Goal: Download file/media

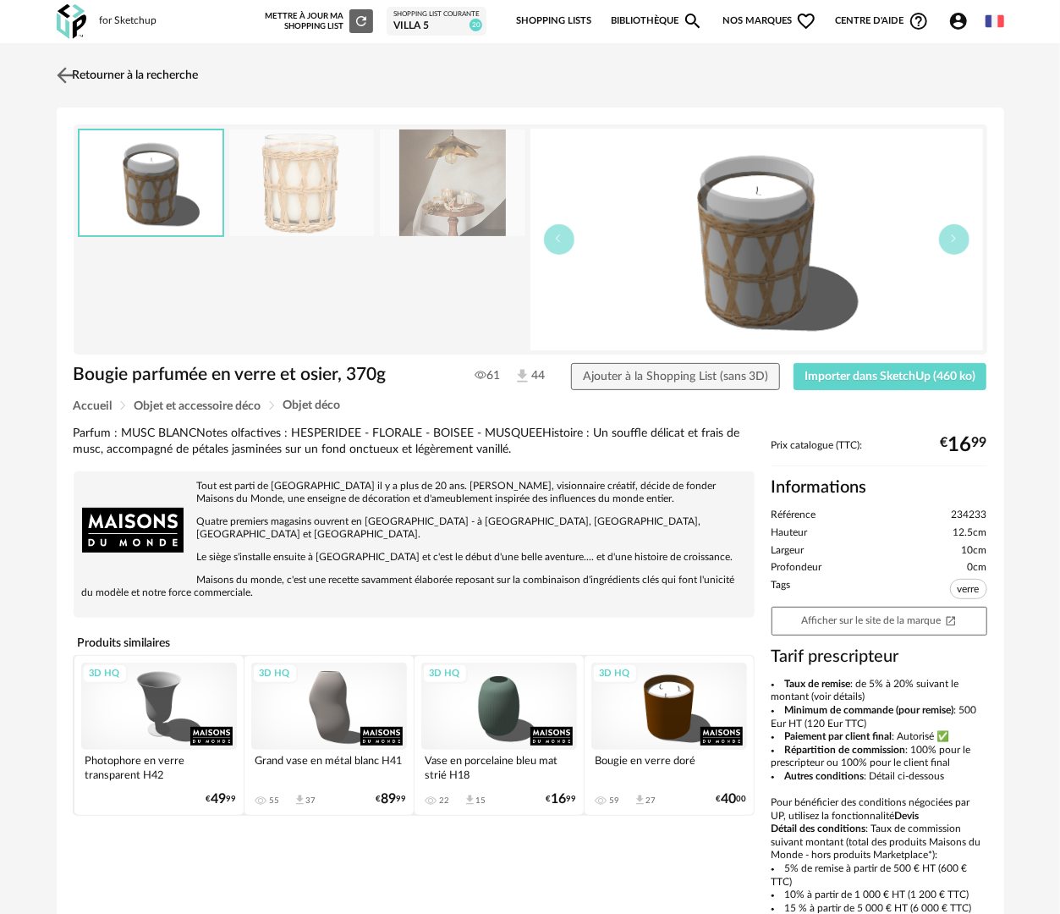
click at [151, 81] on link "Retourner à la recherche" at bounding box center [125, 75] width 146 height 37
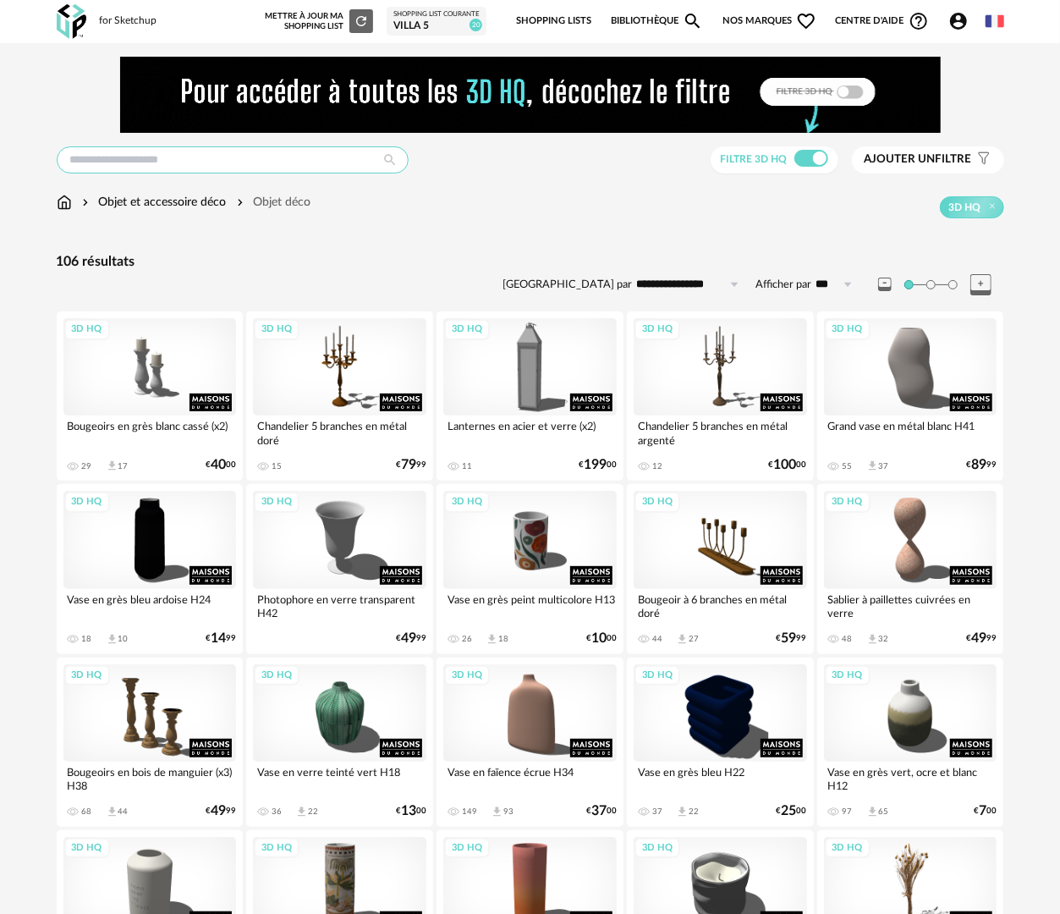
click at [259, 173] on div at bounding box center [233, 159] width 352 height 27
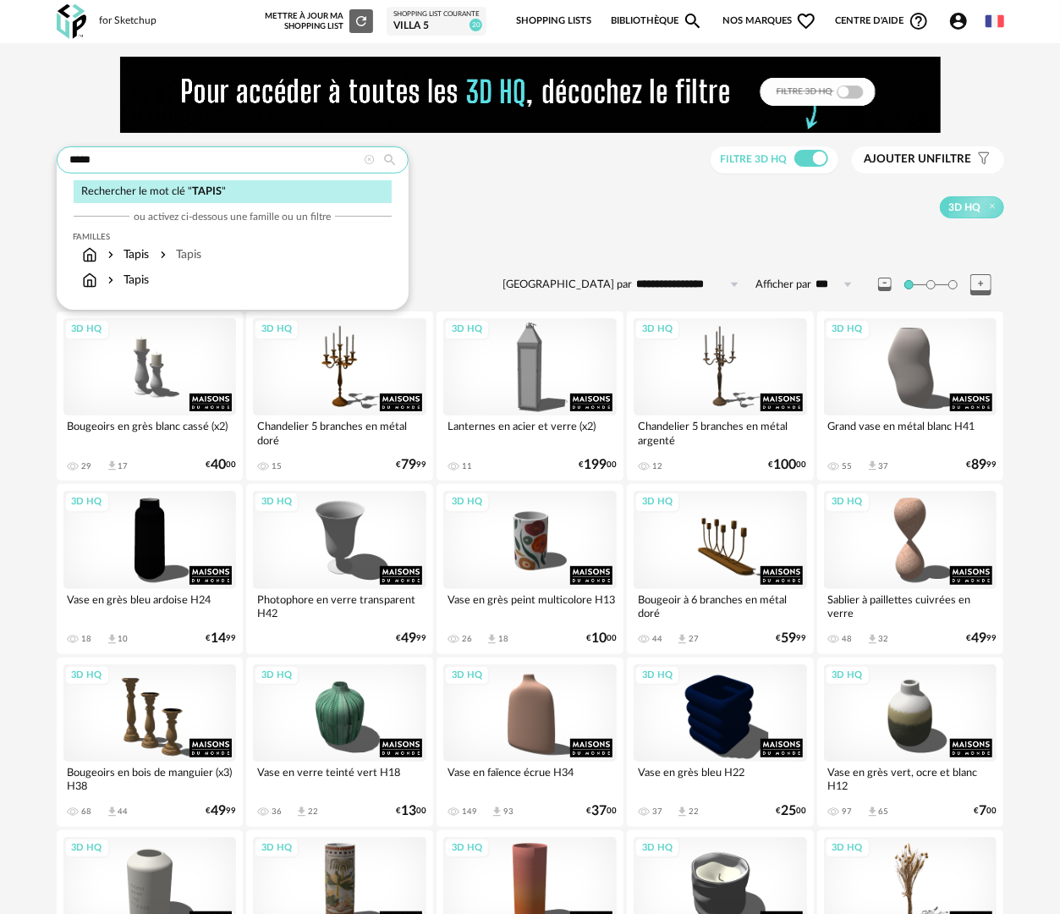
type input "*****"
type input "**********"
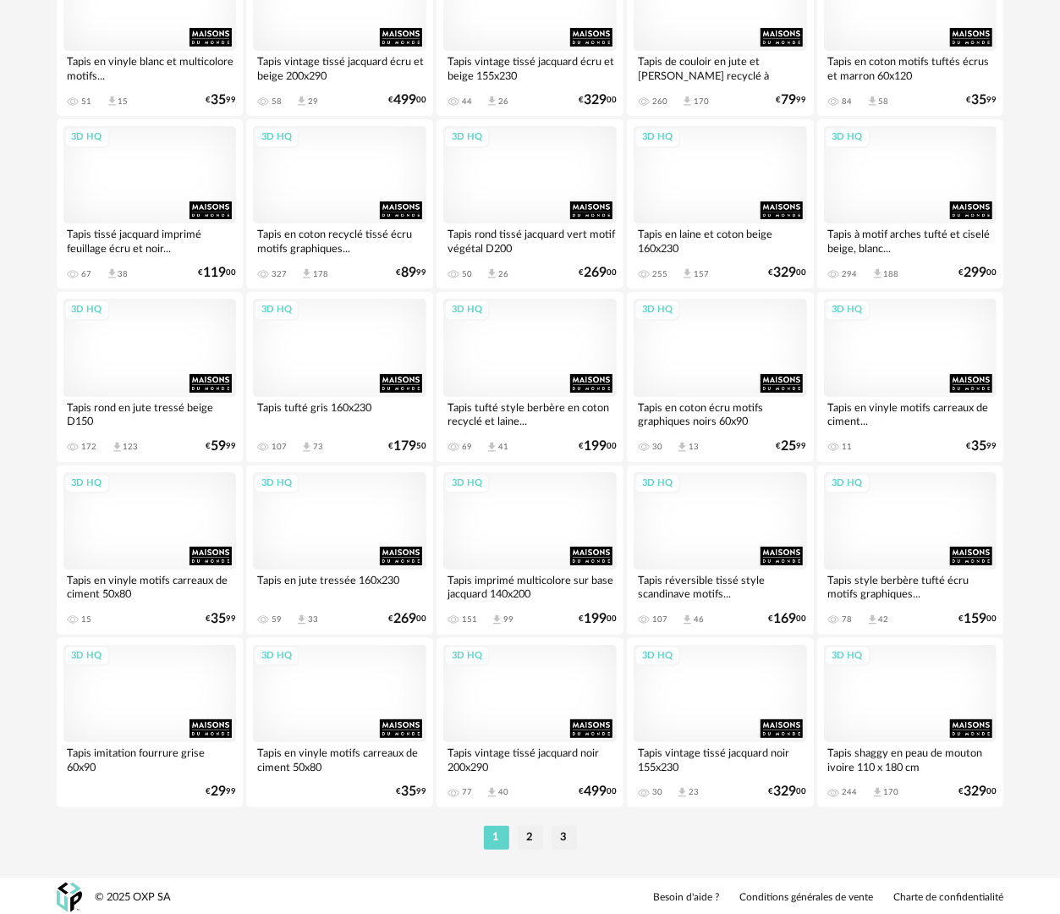
scroll to position [2958, 0]
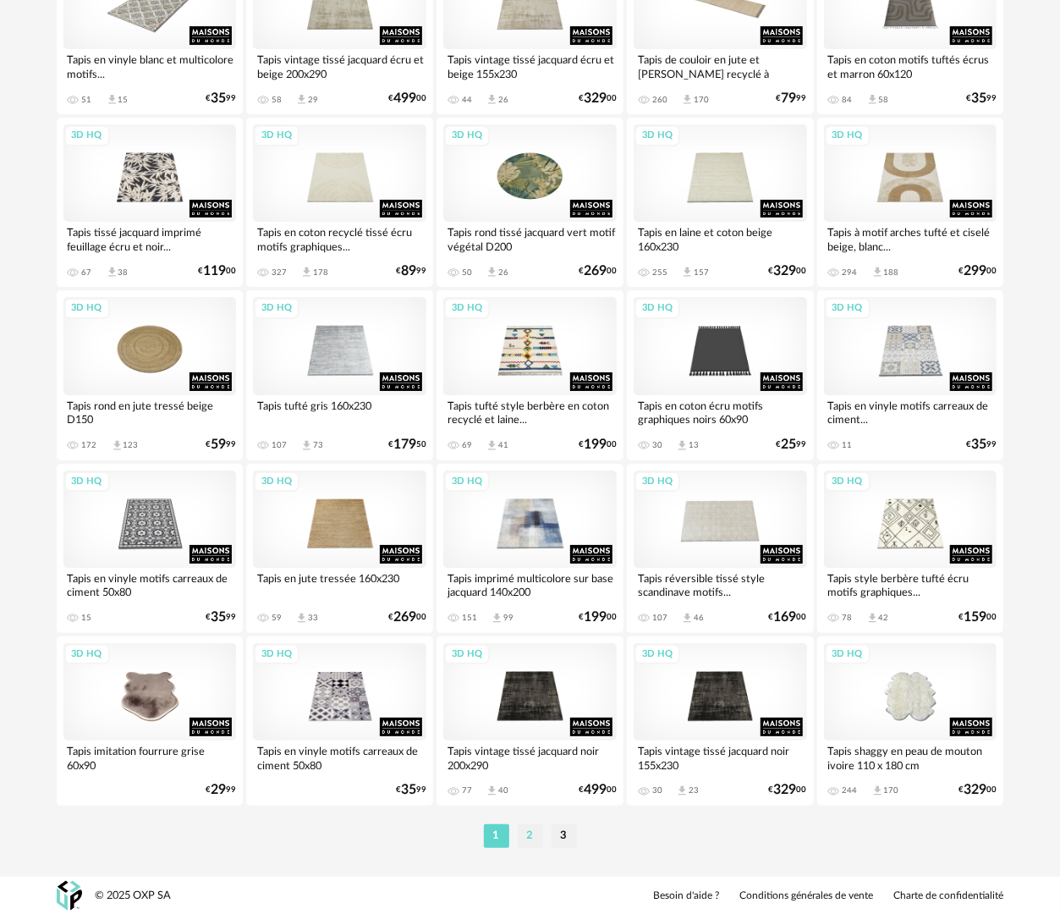
click at [535, 836] on li "2" at bounding box center [530, 836] width 25 height 24
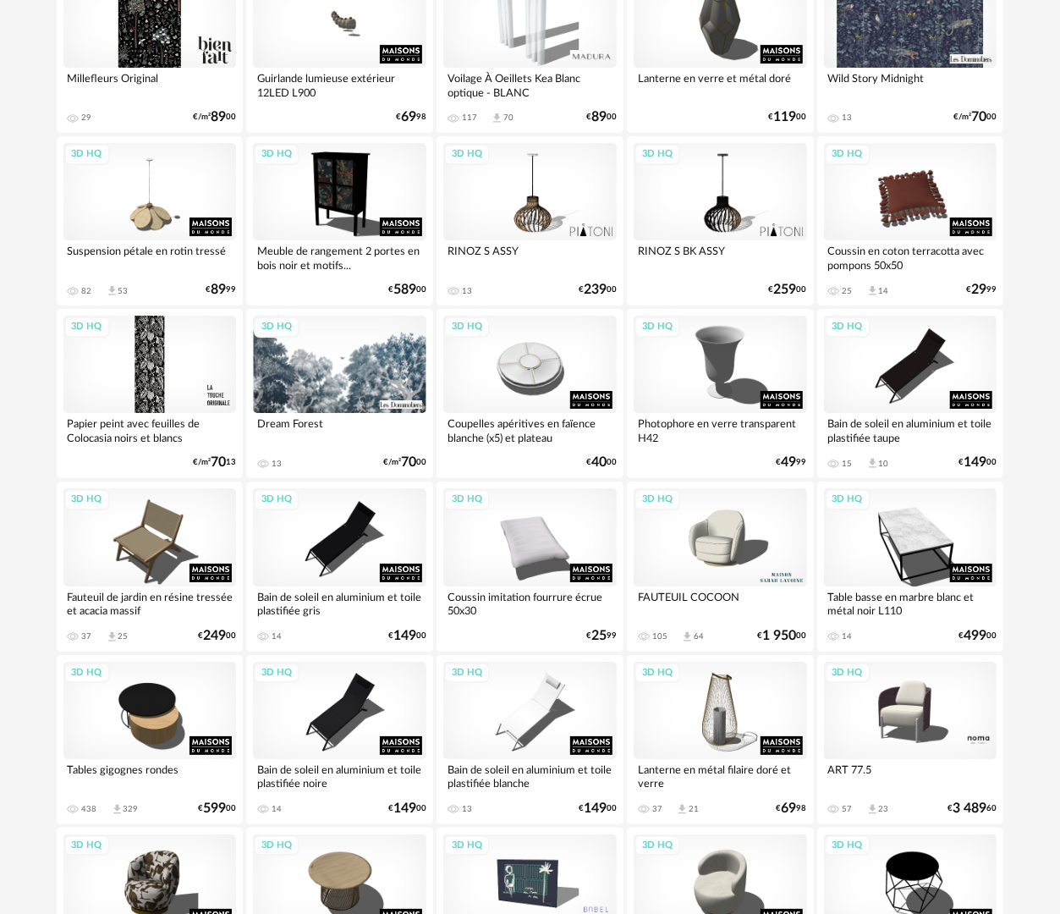
scroll to position [2958, 0]
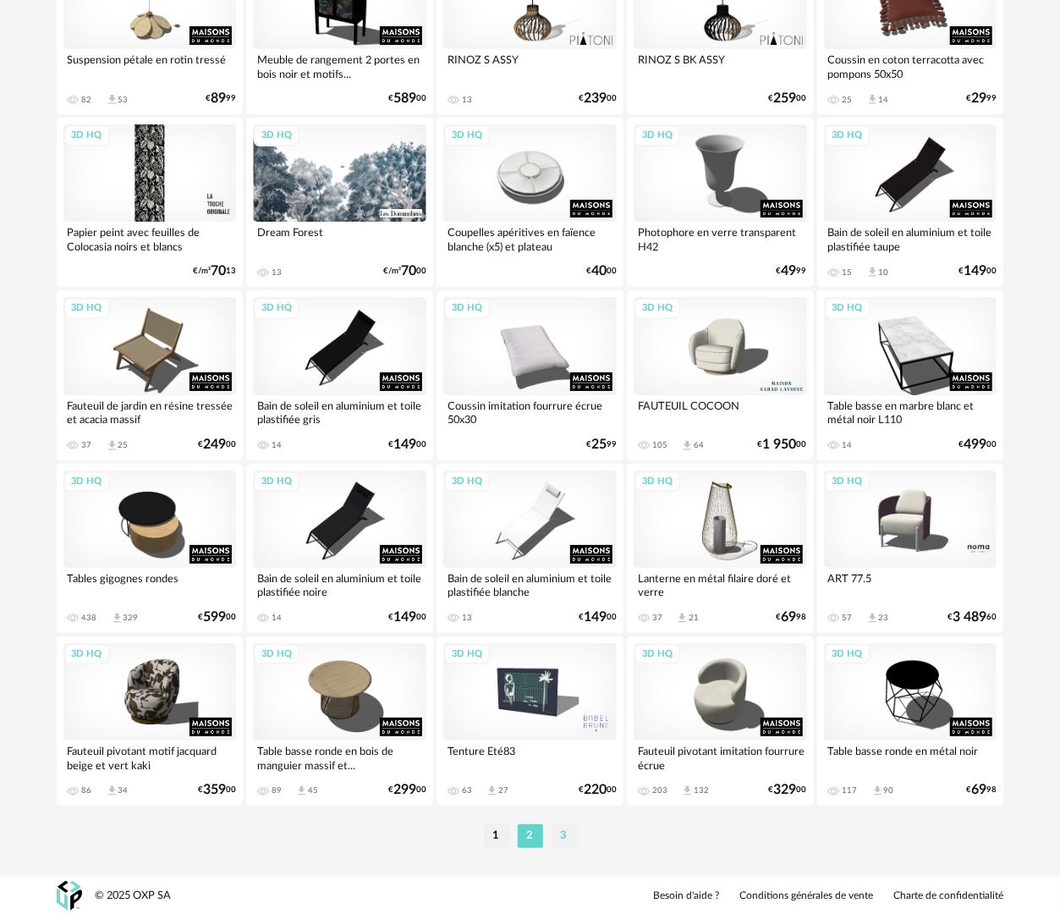
click at [565, 846] on li "3" at bounding box center [564, 836] width 25 height 24
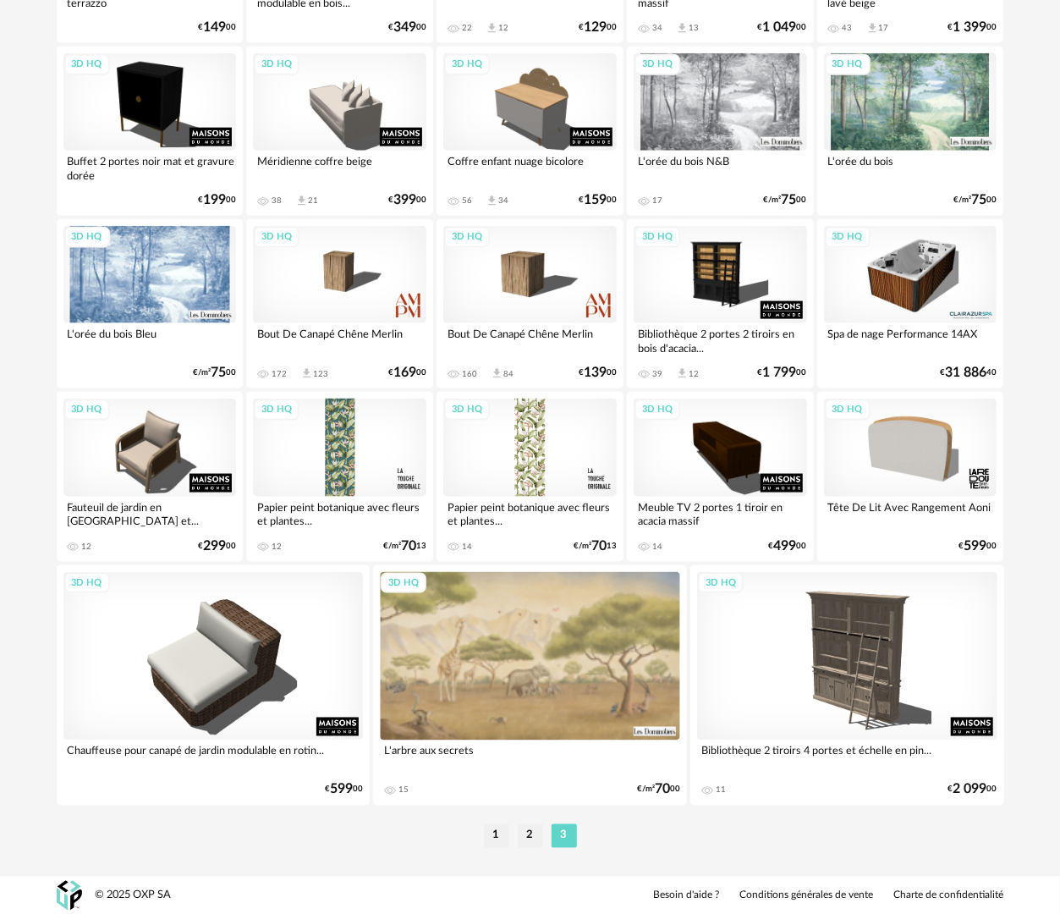
scroll to position [956, 0]
click at [503, 843] on li "1" at bounding box center [496, 836] width 25 height 24
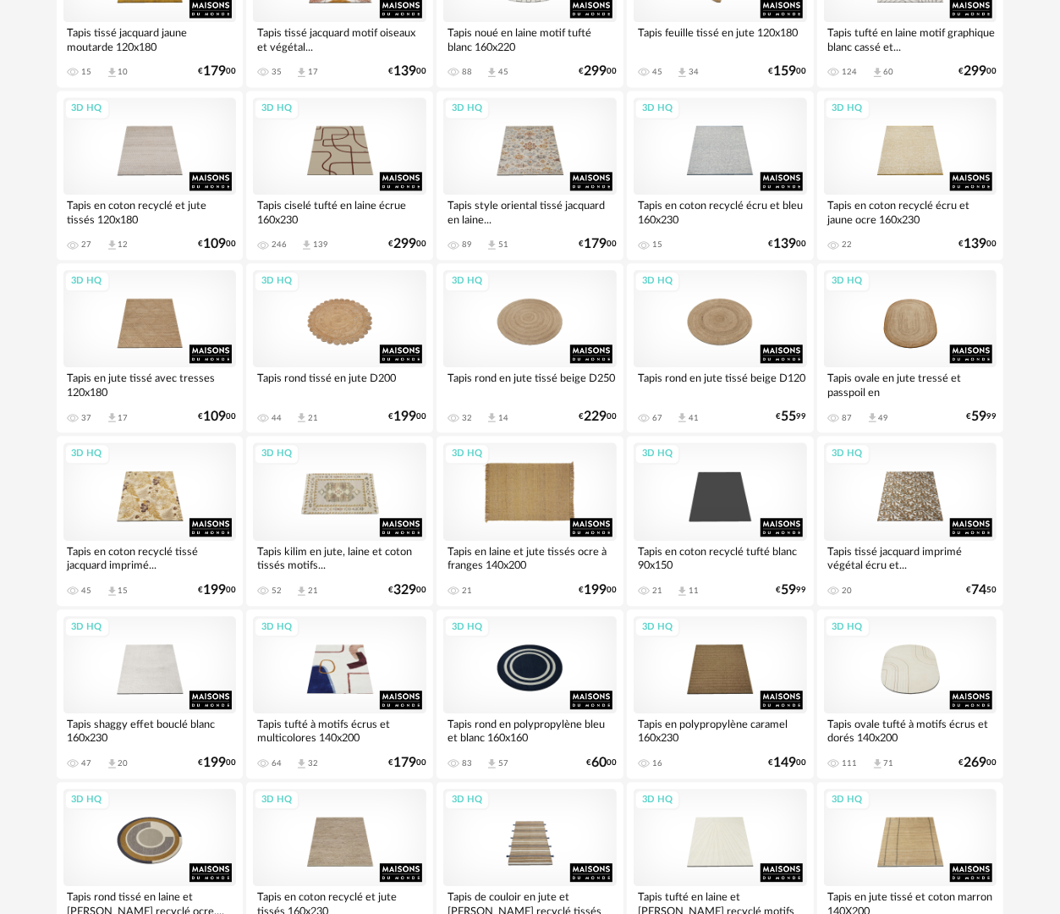
scroll to position [1777, 0]
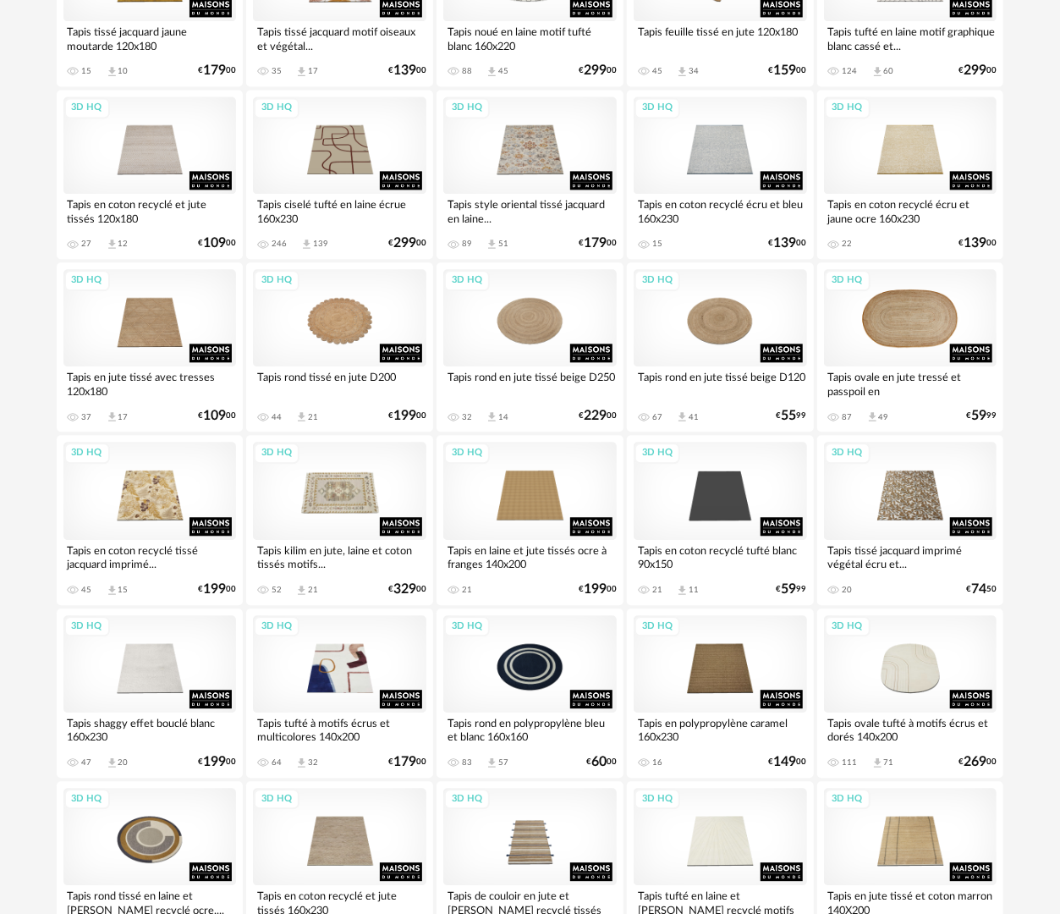
click at [943, 332] on div "3D HQ" at bounding box center [910, 317] width 173 height 97
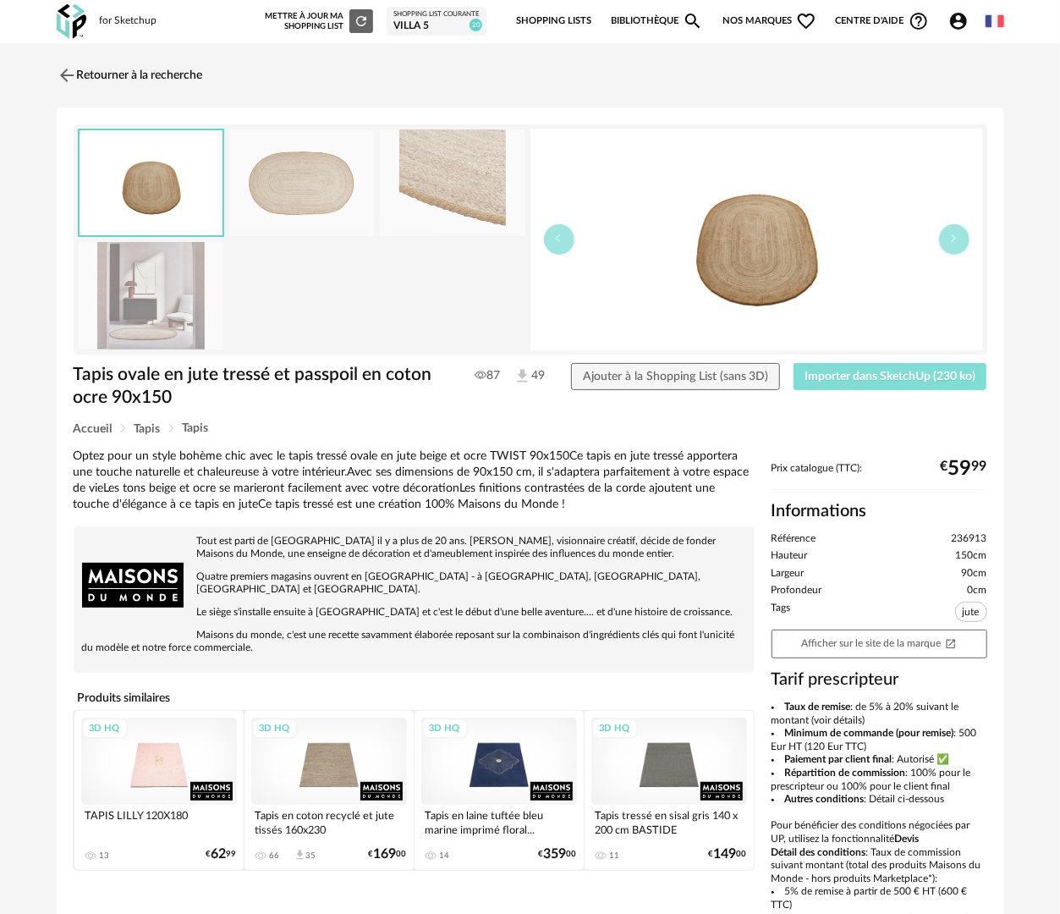
click at [901, 377] on span "Importer dans SketchUp (230 ko)" at bounding box center [890, 377] width 171 height 12
